Goal: Task Accomplishment & Management: Manage account settings

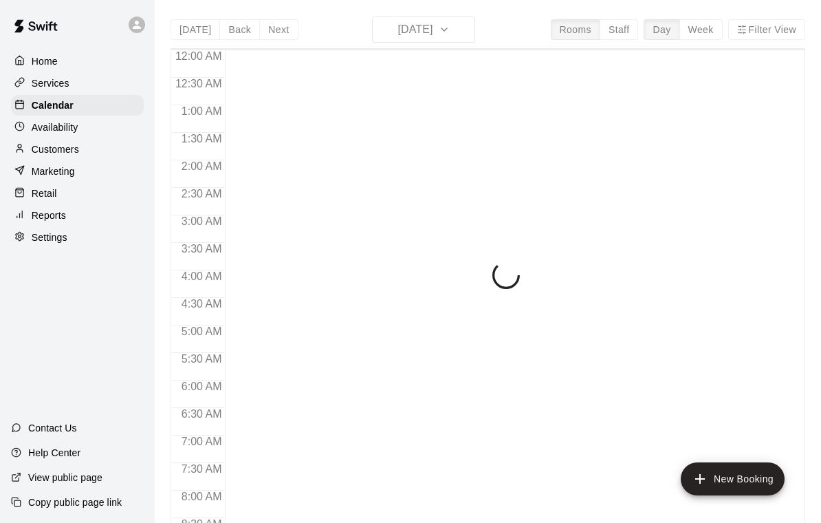
scroll to position [811, 0]
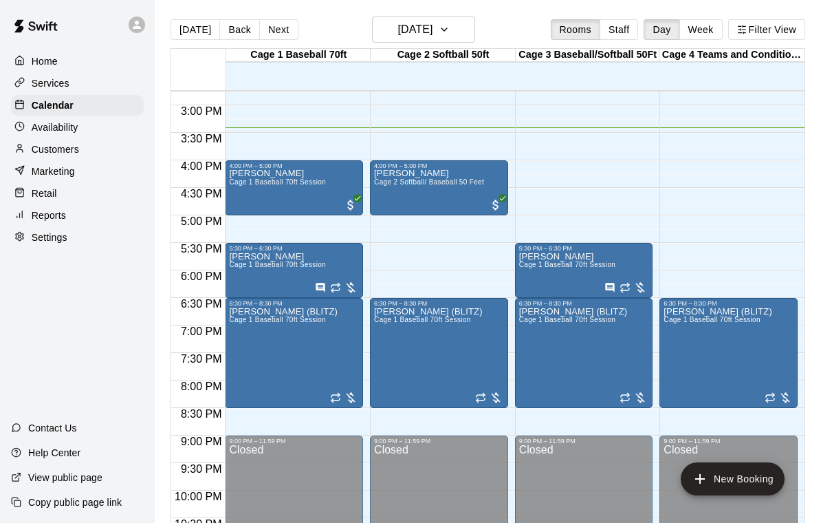
click at [270, 190] on div "Michael Vega Cage 1 Baseball 70ft Session" at bounding box center [277, 430] width 97 height 523
click at [246, 181] on icon "edit" at bounding box center [243, 185] width 17 height 17
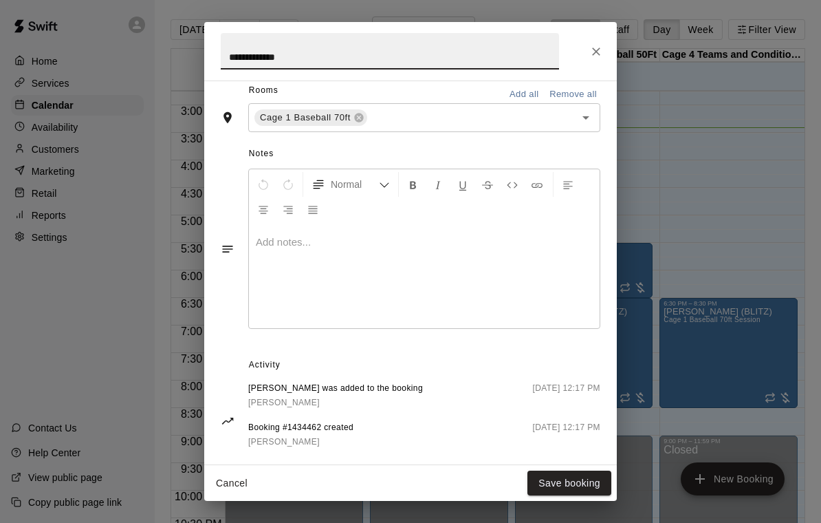
scroll to position [331, 0]
click at [597, 48] on icon "Close" at bounding box center [596, 52] width 14 height 14
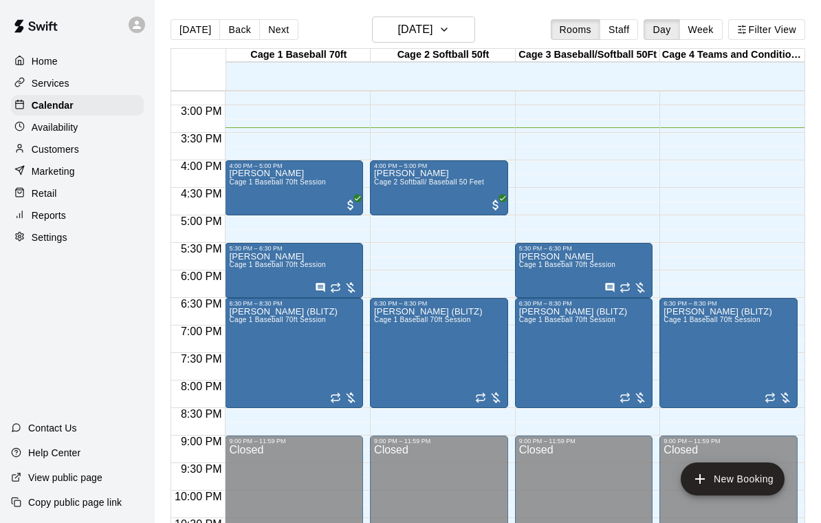
click at [431, 197] on div "Jessica Sudeta Cage 2 Softball/ Baseball 50 Feet" at bounding box center [429, 430] width 110 height 523
click at [391, 179] on icon "edit" at bounding box center [388, 185] width 17 height 17
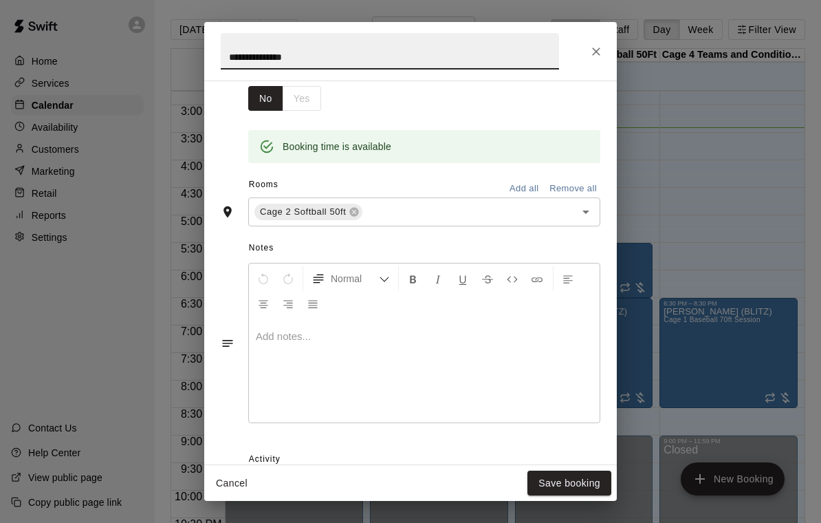
scroll to position [245, 0]
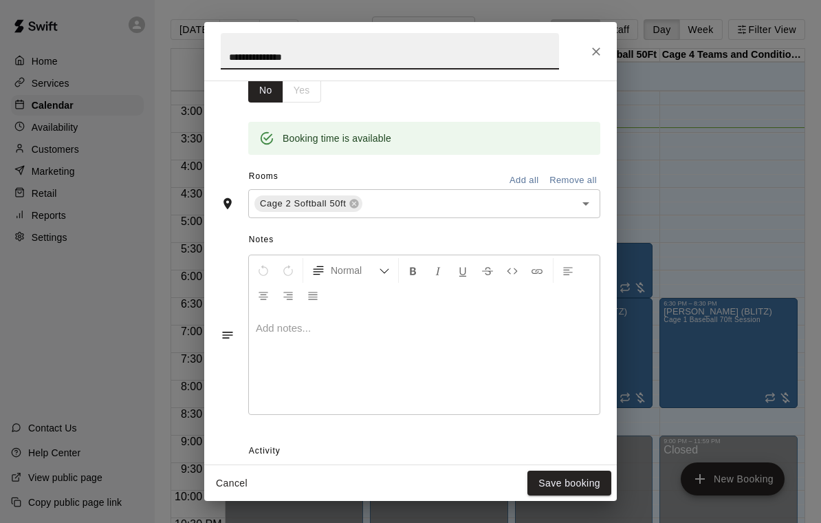
click at [591, 61] on button "Close" at bounding box center [596, 51] width 25 height 25
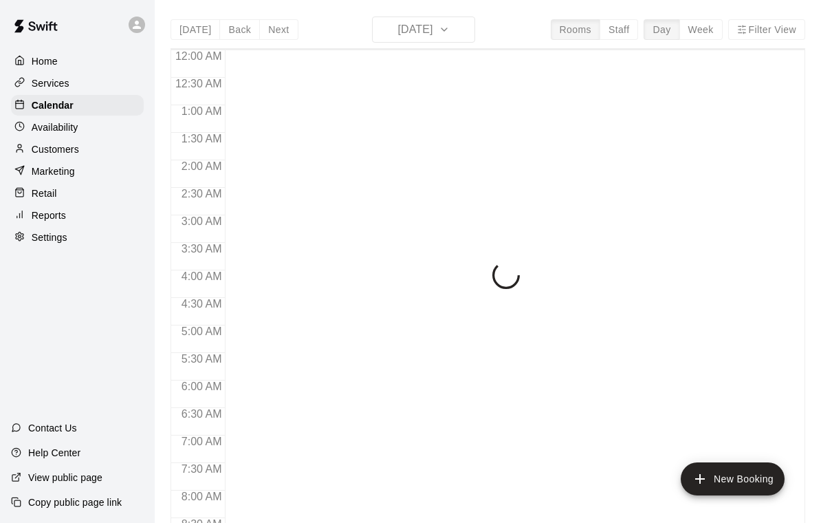
scroll to position [811, 0]
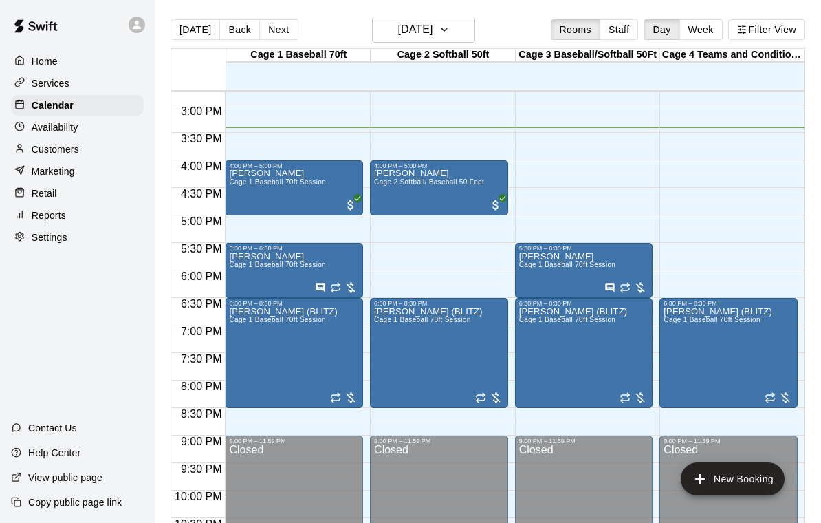
click at [267, 272] on div "Zachary Hisey Cage 1 Baseball 70ft Session" at bounding box center [277, 513] width 97 height 523
click at [248, 264] on icon "edit" at bounding box center [243, 267] width 12 height 12
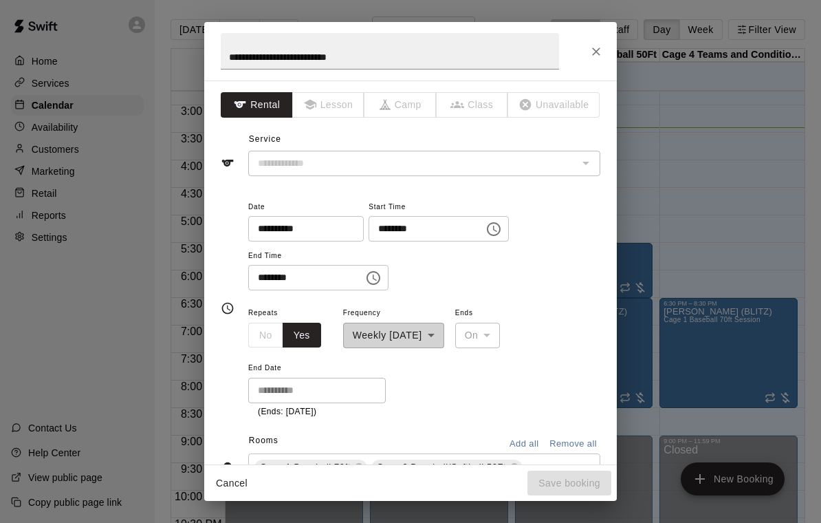
type input "**********"
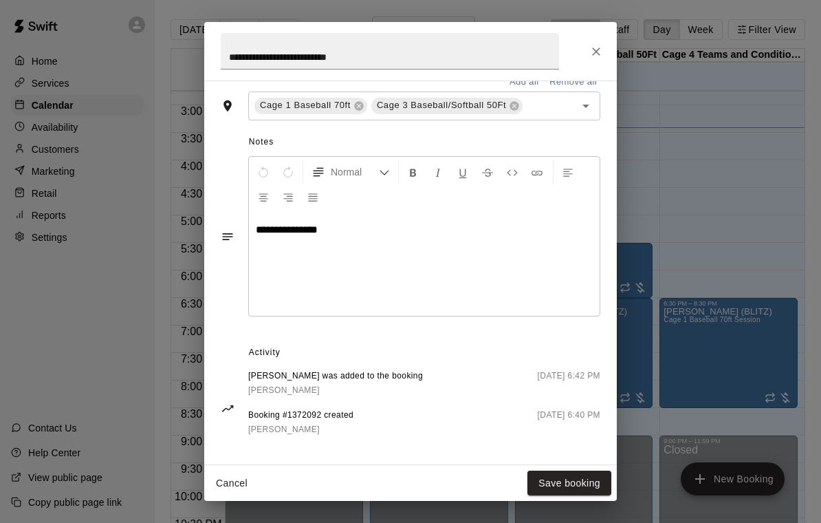
scroll to position [413, 0]
click at [595, 53] on icon "Close" at bounding box center [596, 52] width 14 height 14
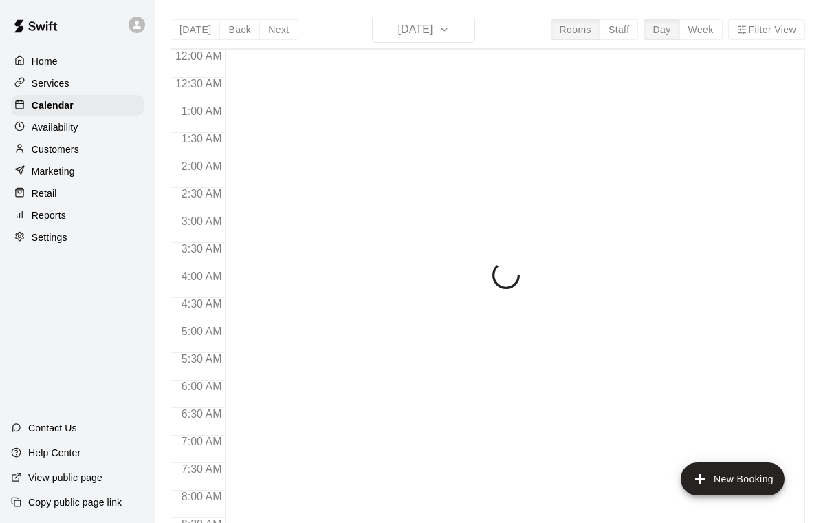
scroll to position [811, 0]
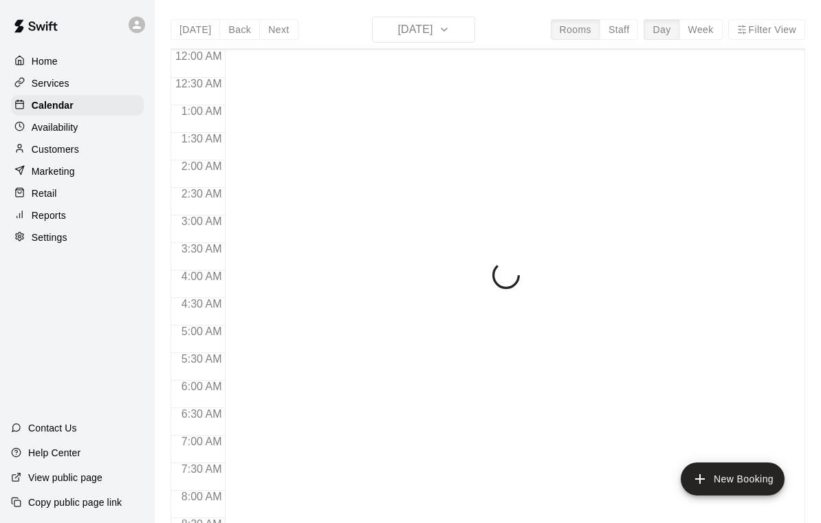
scroll to position [811, 0]
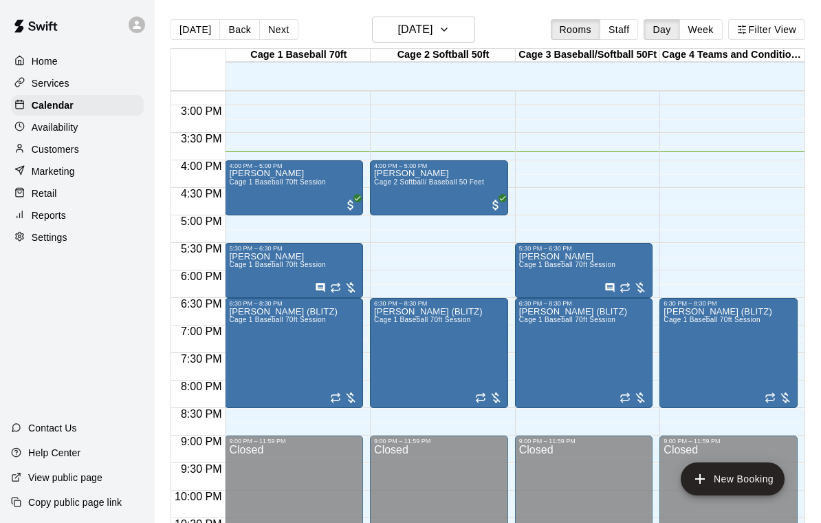
click at [441, 190] on div "[PERSON_NAME] Cage 2 Softball/ Baseball 50 Feet" at bounding box center [429, 430] width 110 height 523
click at [609, 162] on div at bounding box center [410, 261] width 821 height 523
click at [399, 185] on span "Cage 2 Softball/ Baseball 50 Feet" at bounding box center [429, 182] width 110 height 8
click at [391, 191] on icon "edit" at bounding box center [388, 193] width 12 height 12
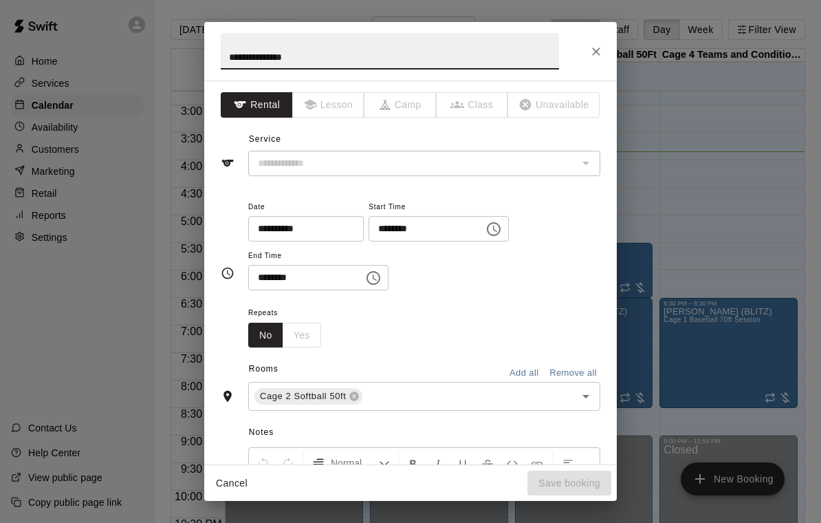
type input "**********"
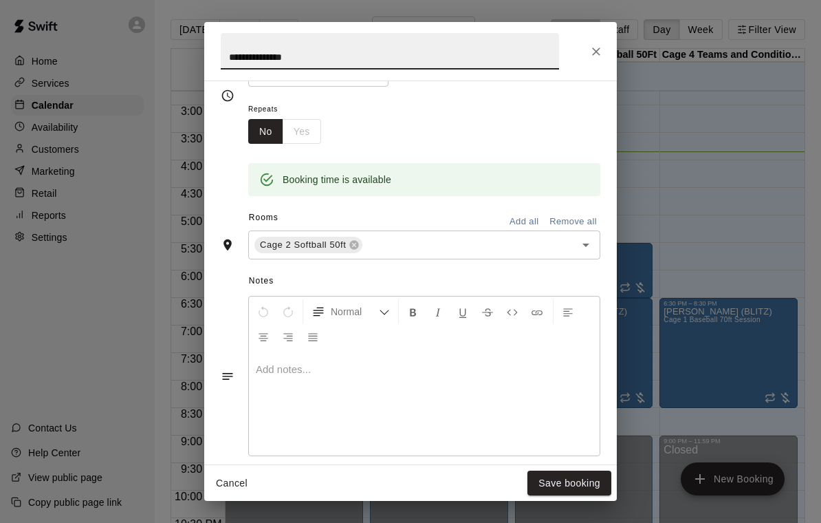
scroll to position [204, 0]
click at [598, 52] on icon "Close" at bounding box center [596, 51] width 8 height 8
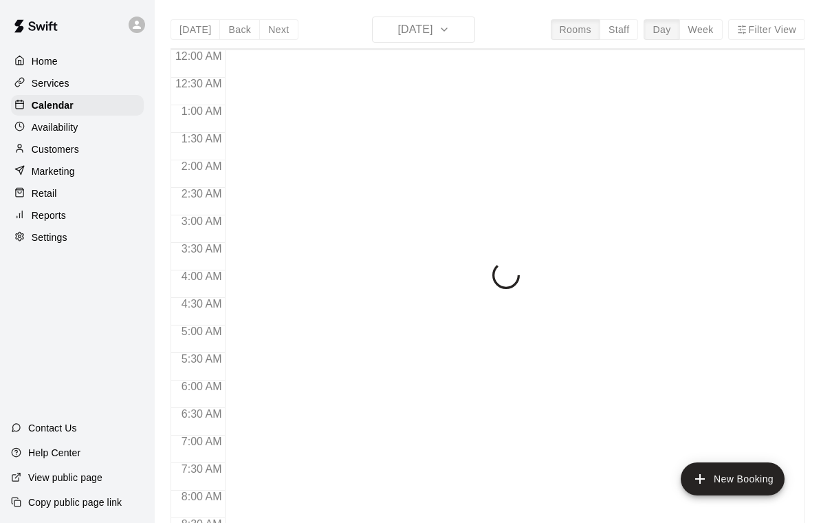
scroll to position [811, 0]
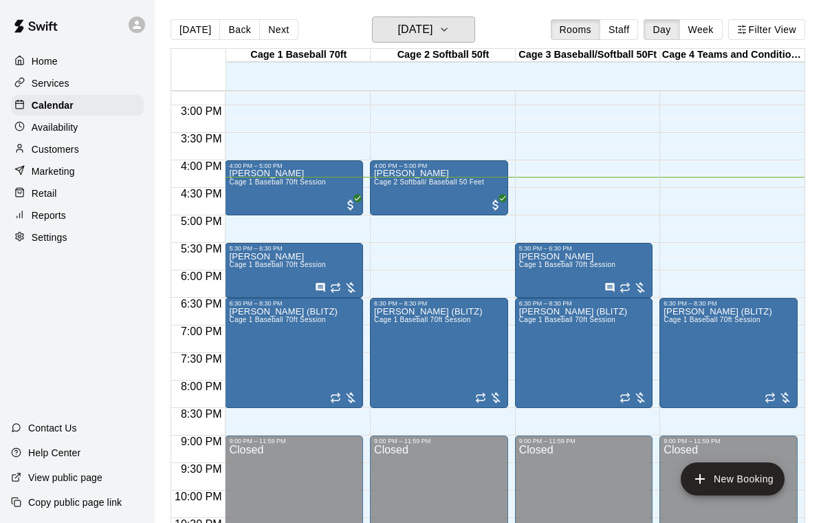
click at [472, 41] on button "[DATE]" at bounding box center [423, 30] width 103 height 26
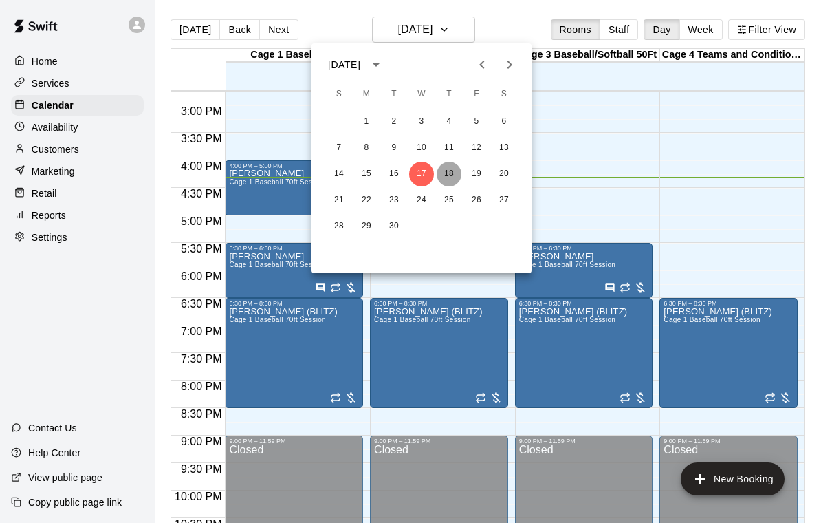
click at [450, 173] on button "18" at bounding box center [449, 174] width 25 height 25
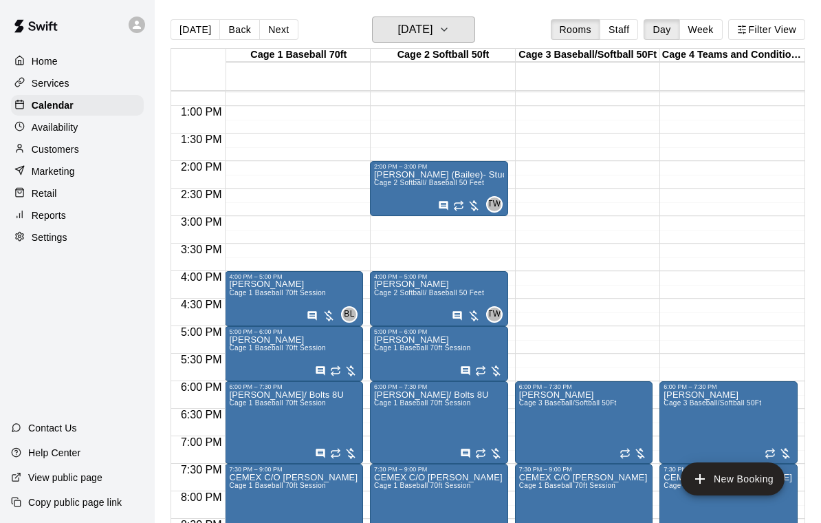
scroll to position [700, 0]
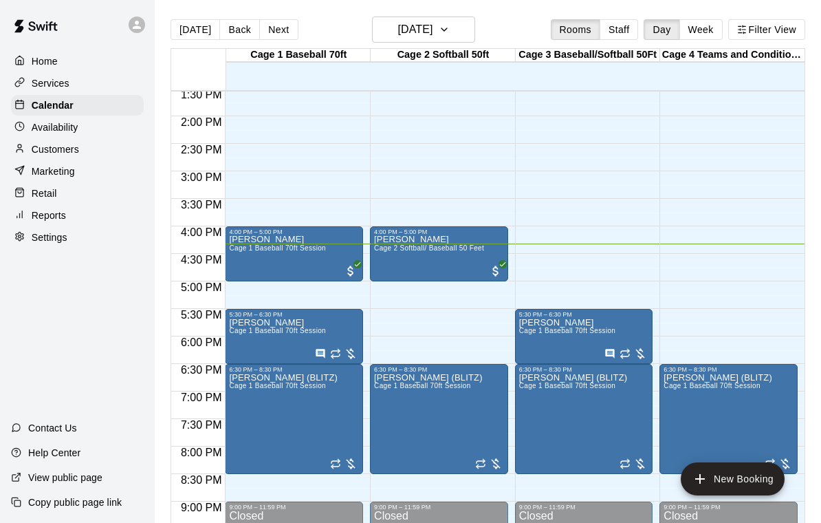
scroll to position [747, 0]
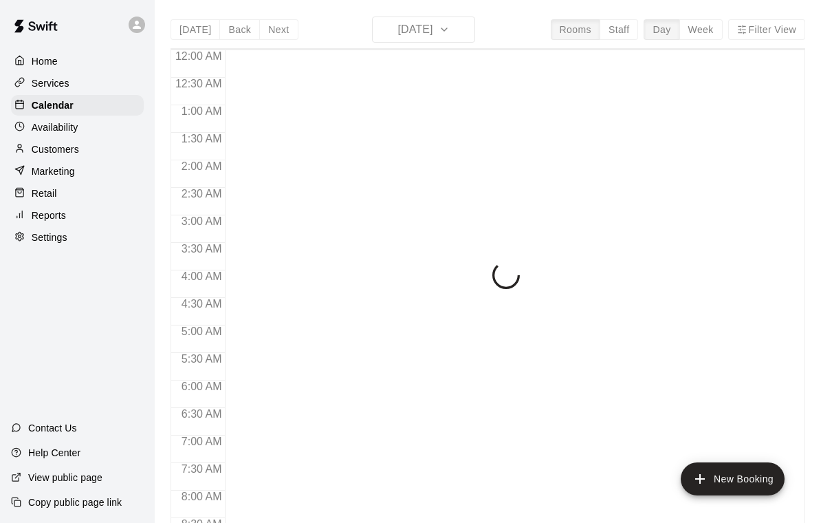
scroll to position [811, 0]
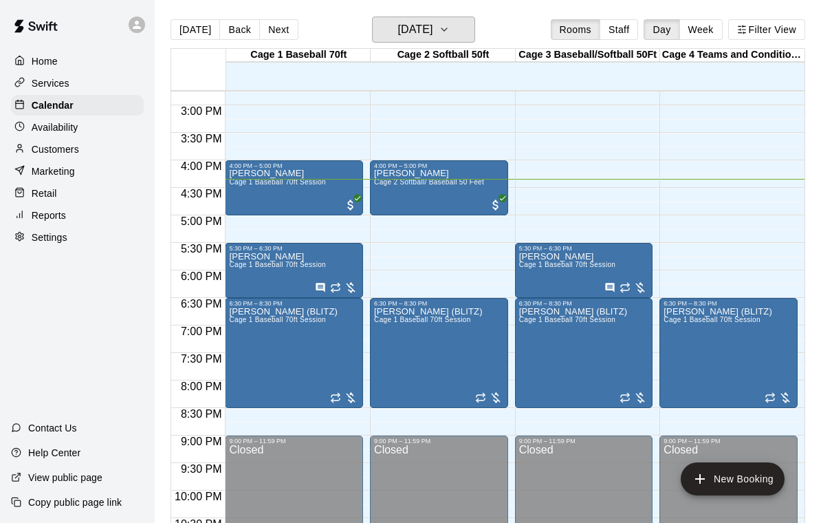
click at [433, 28] on h6 "[DATE]" at bounding box center [414, 29] width 35 height 19
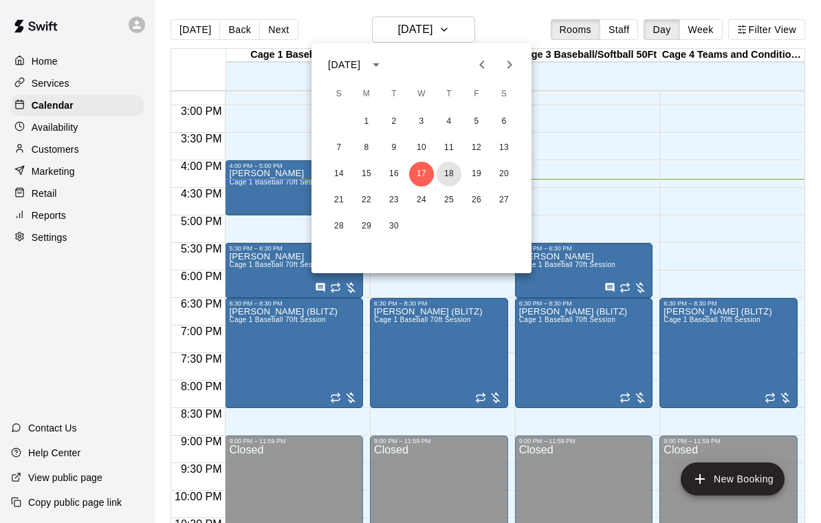
click at [455, 178] on button "18" at bounding box center [449, 174] width 25 height 25
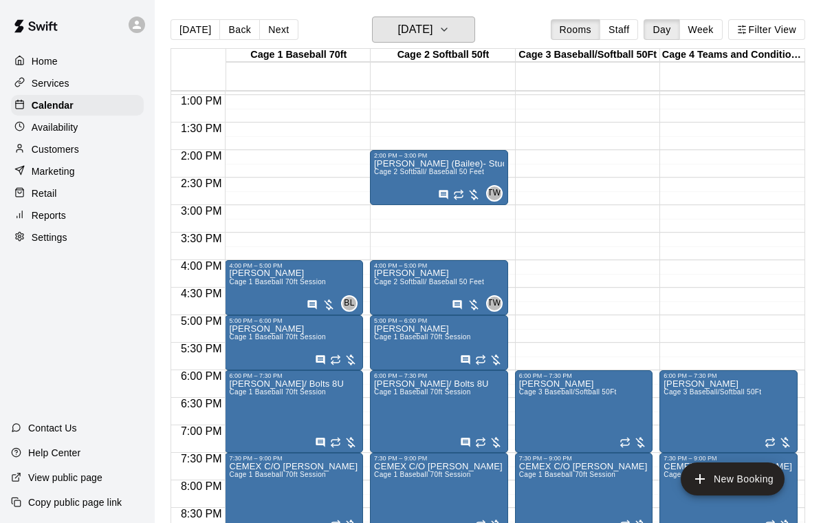
scroll to position [706, 0]
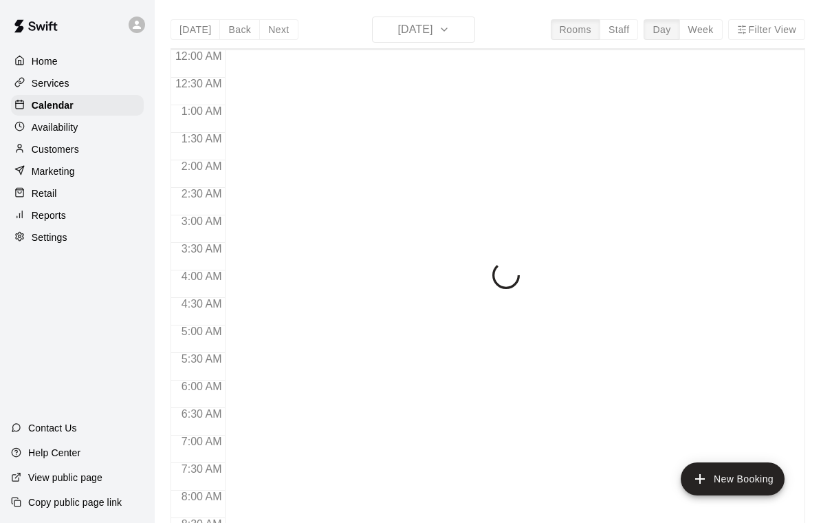
scroll to position [811, 0]
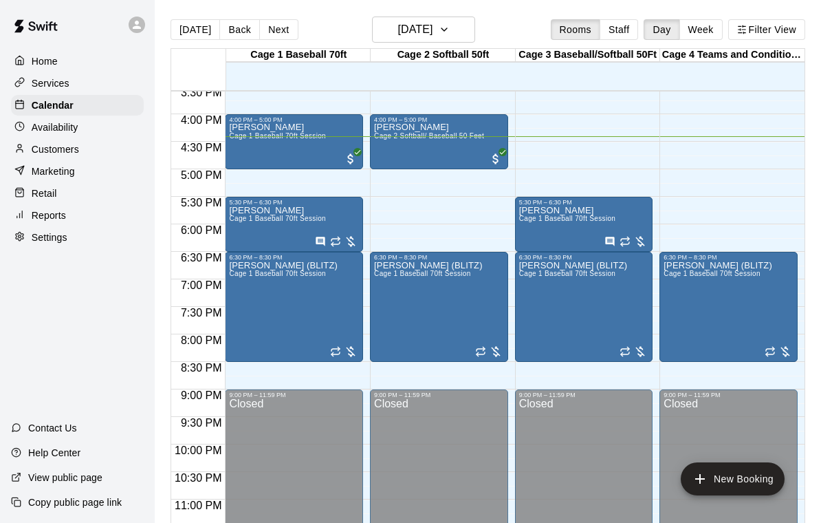
scroll to position [853, 0]
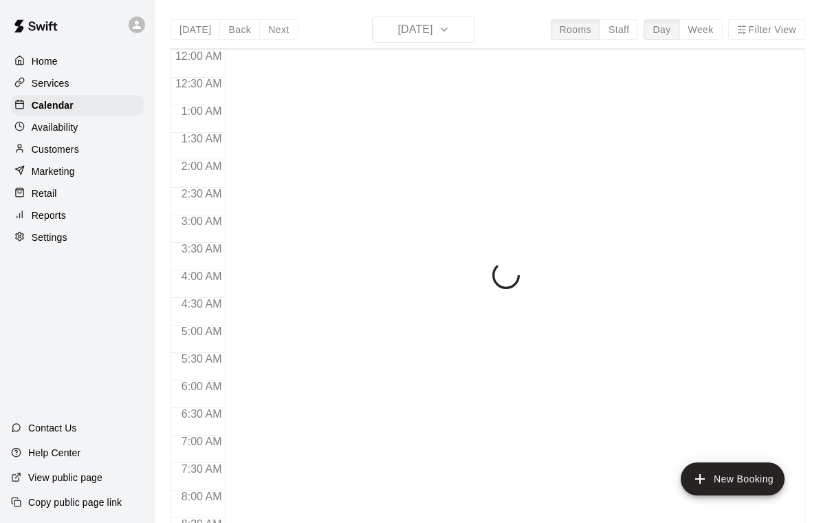
scroll to position [811, 0]
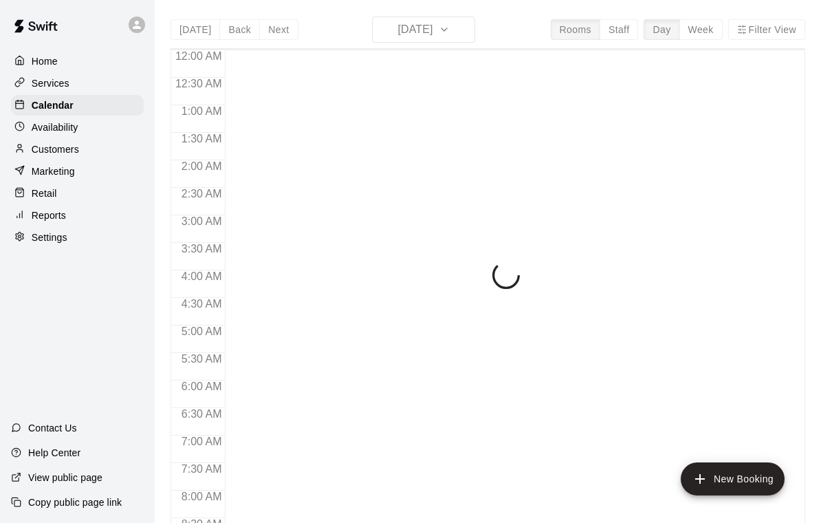
scroll to position [811, 0]
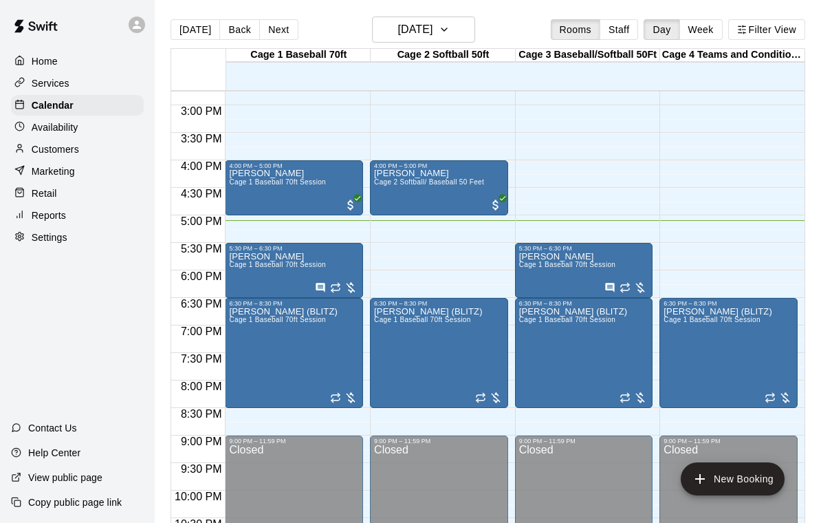
click at [287, 268] on span "Cage 1 Baseball 70ft Session" at bounding box center [277, 265] width 97 height 8
click at [243, 285] on button "edit" at bounding box center [244, 276] width 28 height 28
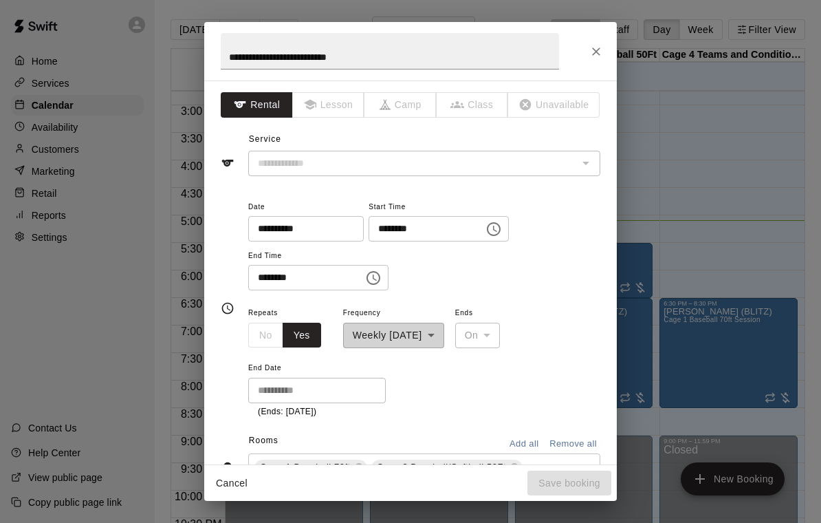
type input "**********"
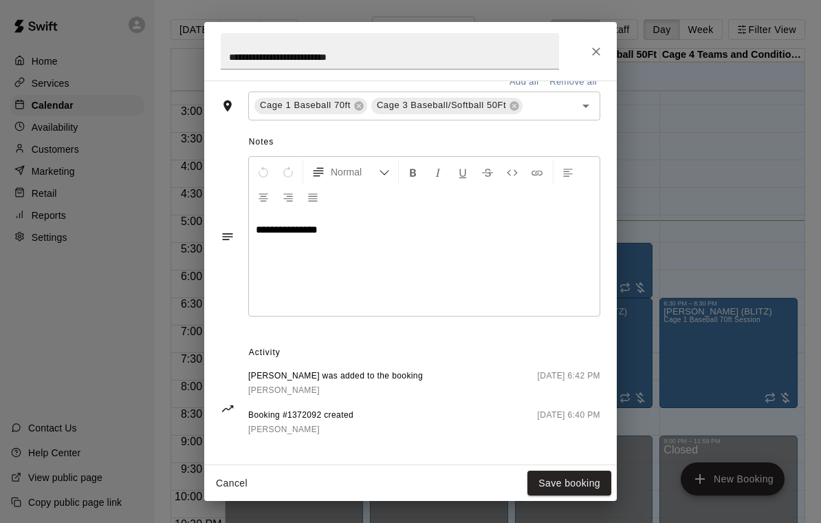
scroll to position [413, 0]
click at [598, 50] on icon "Close" at bounding box center [596, 51] width 8 height 8
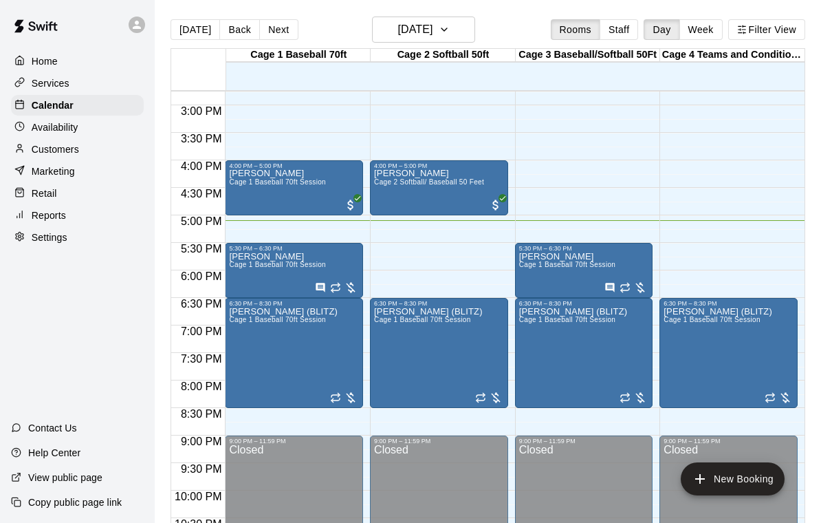
click at [239, 321] on icon "edit" at bounding box center [243, 322] width 17 height 17
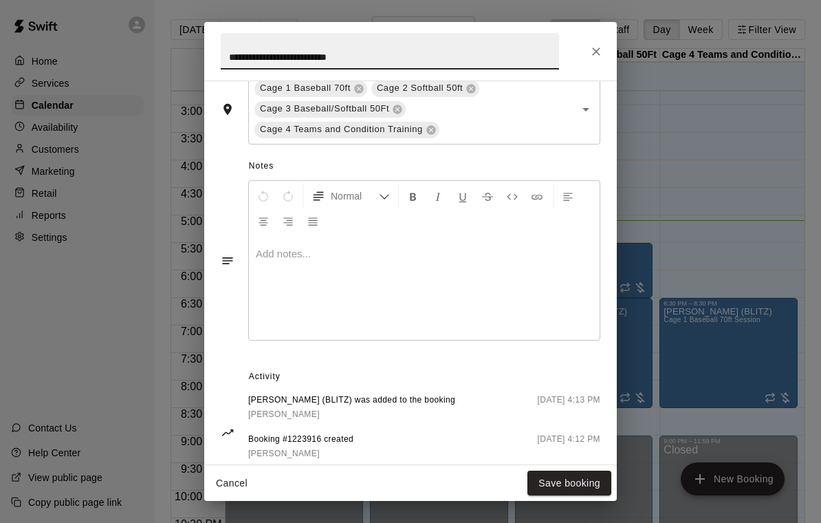
scroll to position [432, 0]
click at [586, 50] on button "Close" at bounding box center [596, 51] width 25 height 25
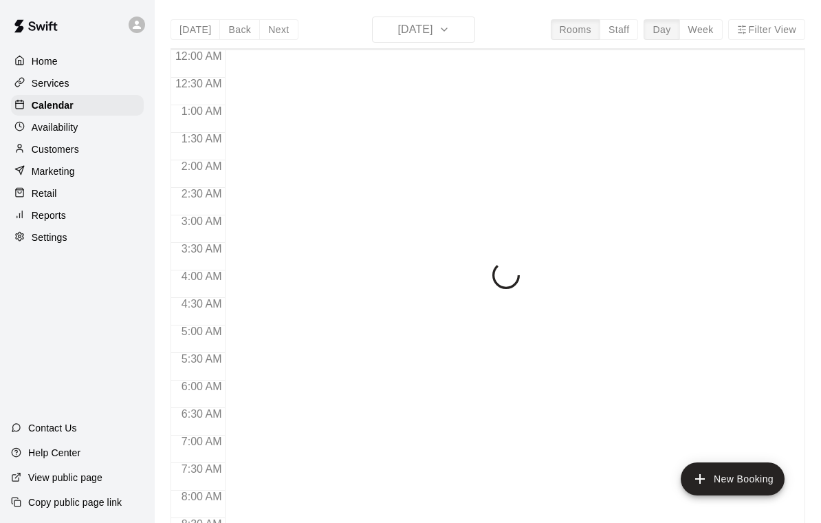
scroll to position [811, 0]
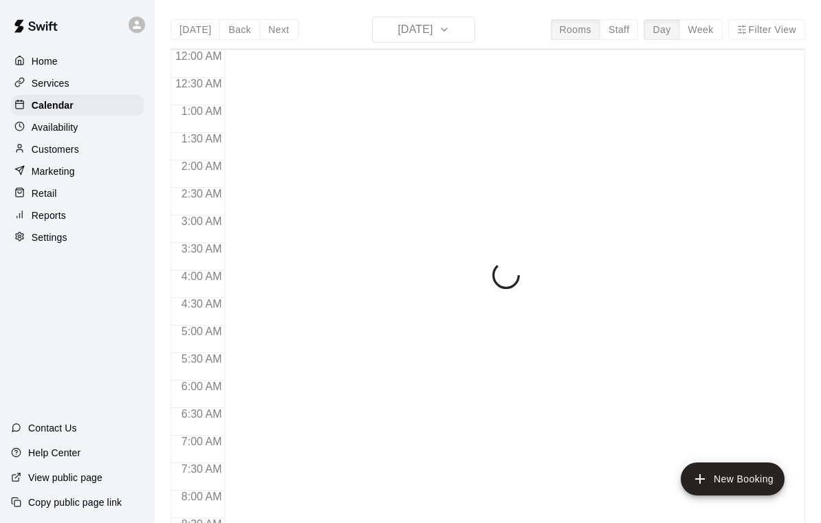
scroll to position [811, 0]
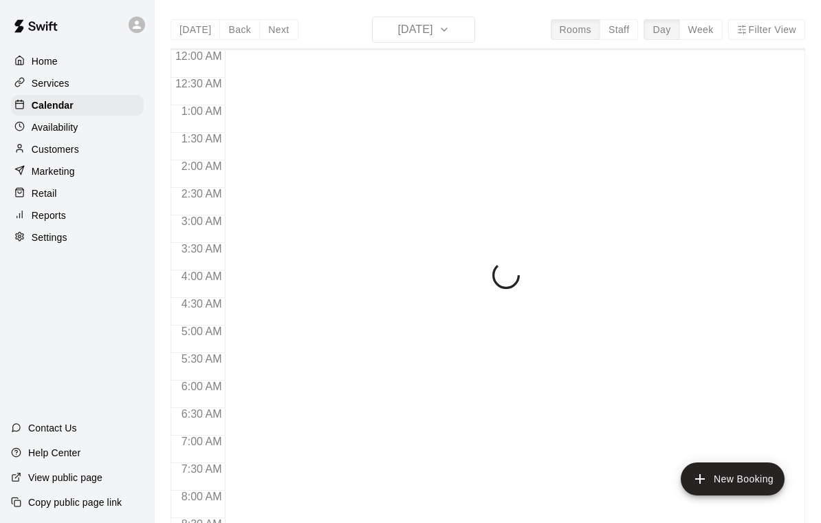
scroll to position [811, 0]
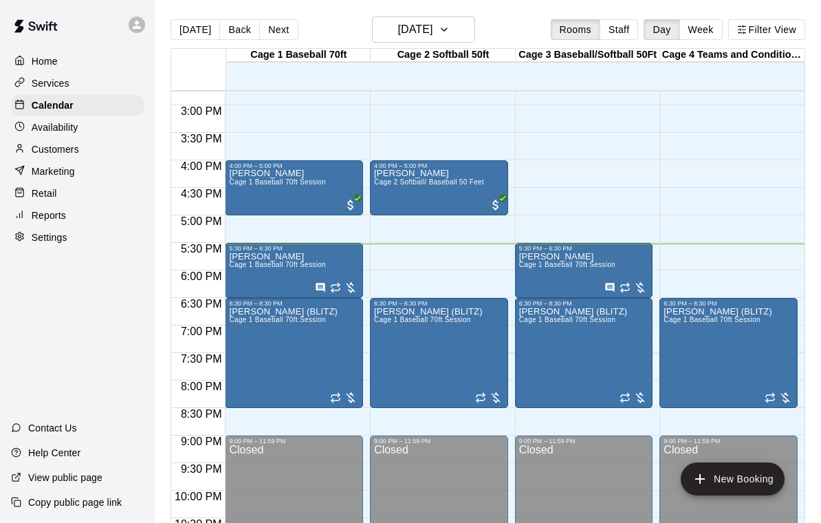
click at [249, 327] on icon "edit" at bounding box center [243, 322] width 17 height 17
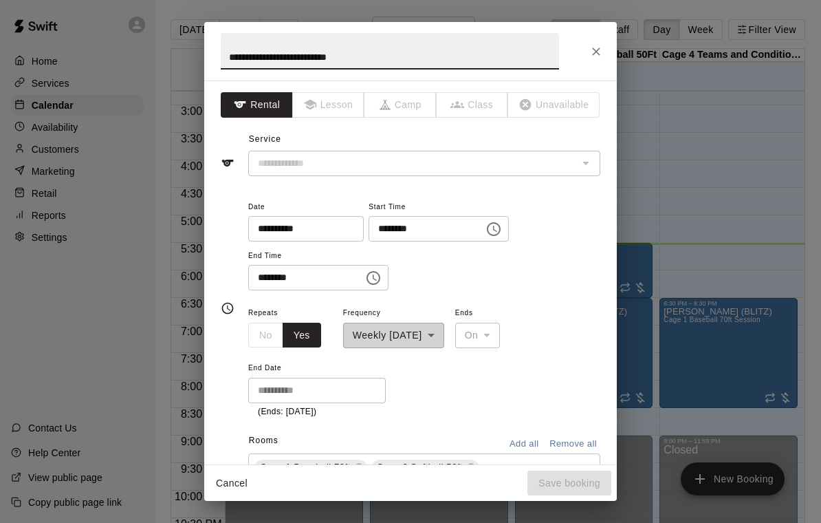
type input "**********"
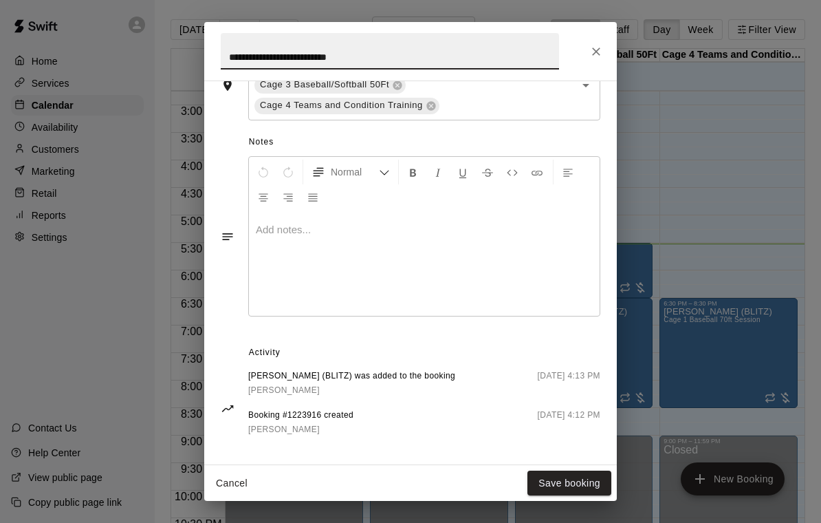
scroll to position [455, 0]
click at [598, 45] on icon "Close" at bounding box center [596, 52] width 14 height 14
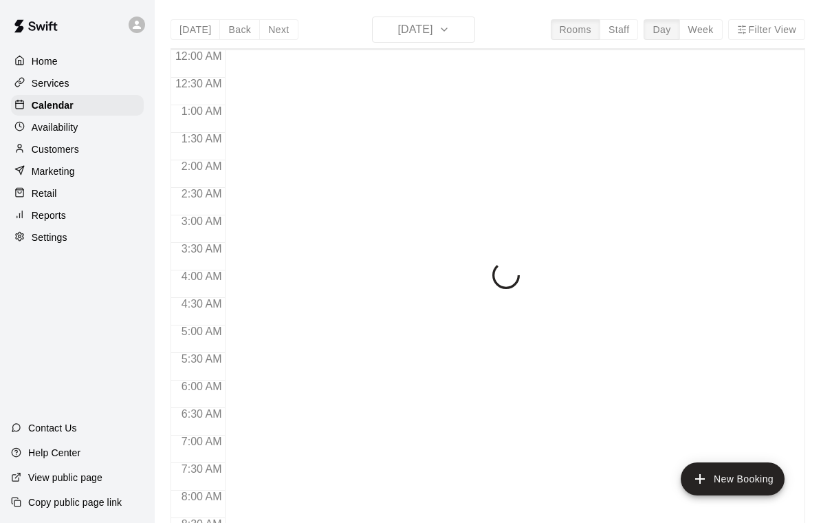
scroll to position [811, 0]
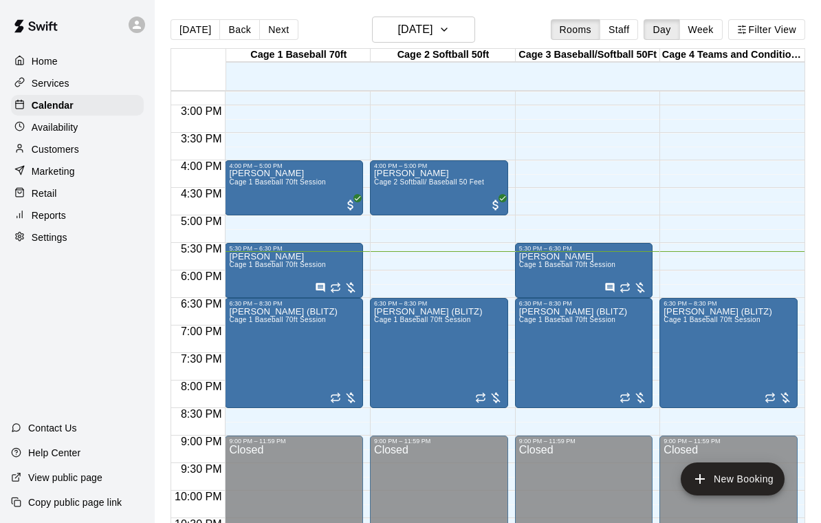
click at [582, 148] on div at bounding box center [410, 261] width 821 height 523
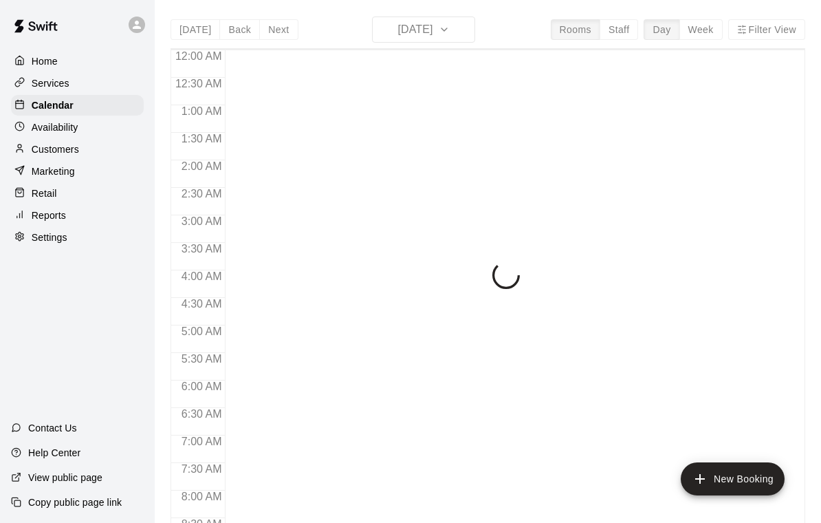
scroll to position [811, 0]
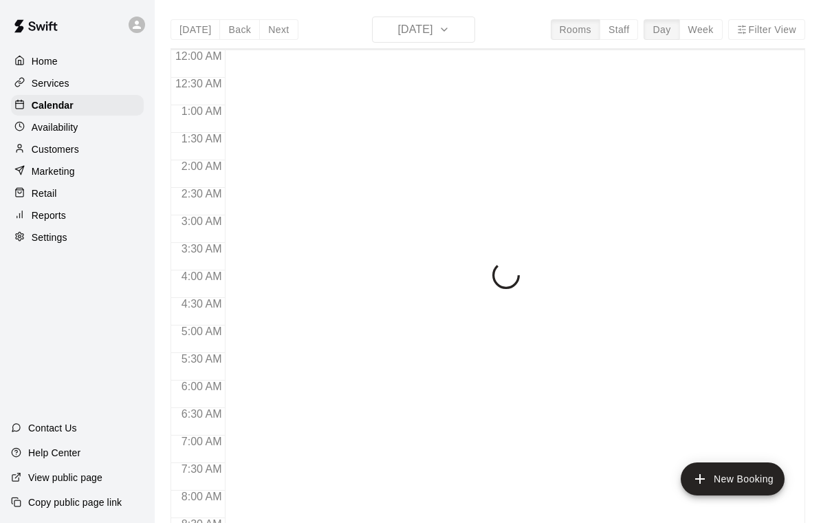
scroll to position [811, 0]
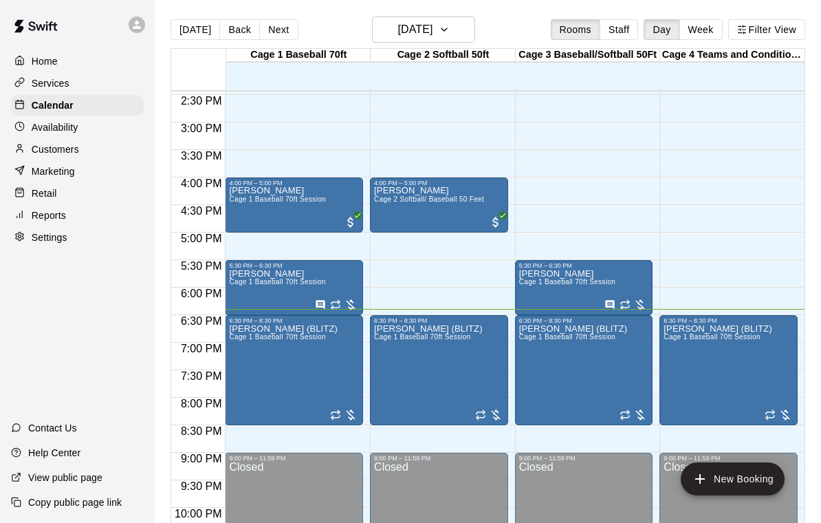
scroll to position [793, 0]
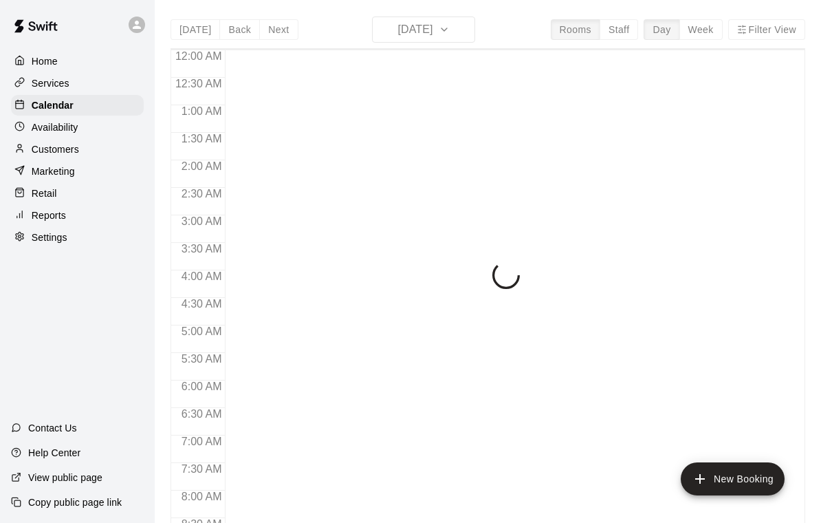
scroll to position [811, 0]
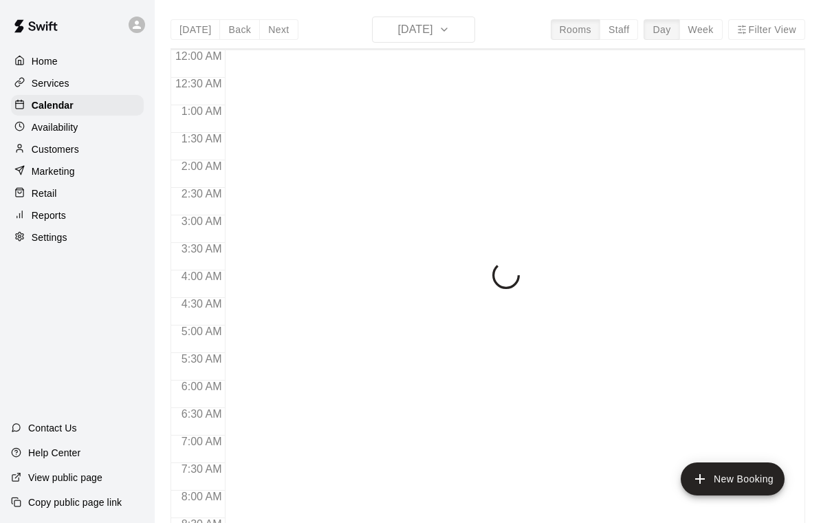
scroll to position [811, 0]
